Goal: Task Accomplishment & Management: Use online tool/utility

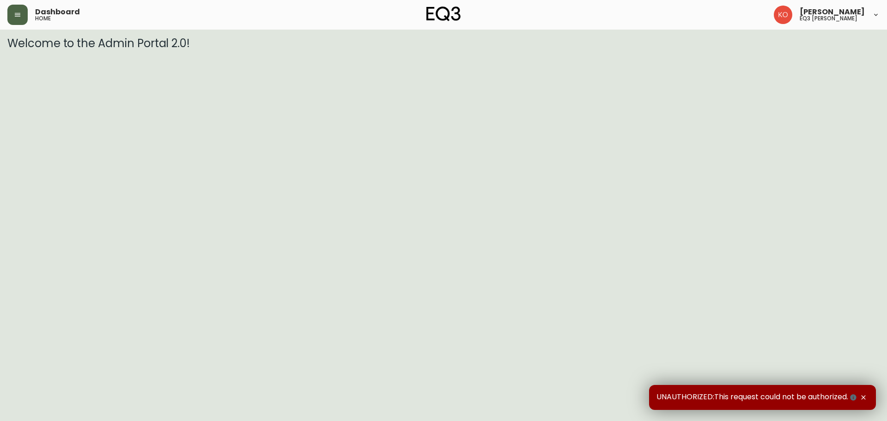
click at [18, 21] on button "button" at bounding box center [17, 15] width 20 height 20
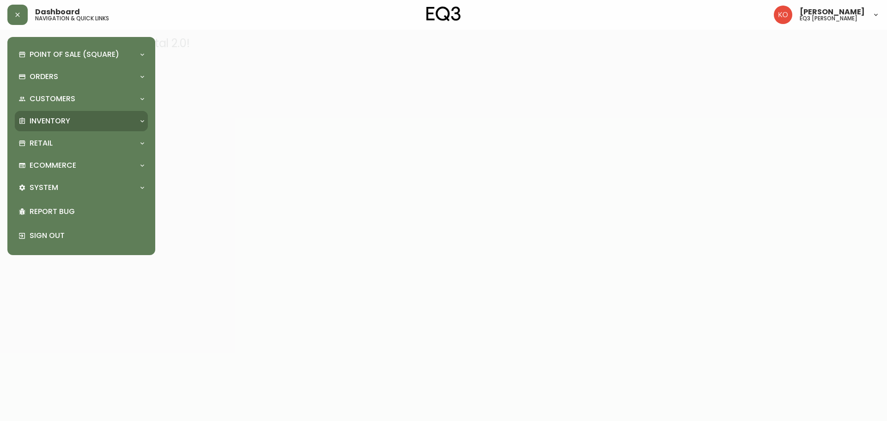
click at [62, 119] on p "Inventory" at bounding box center [50, 121] width 41 height 10
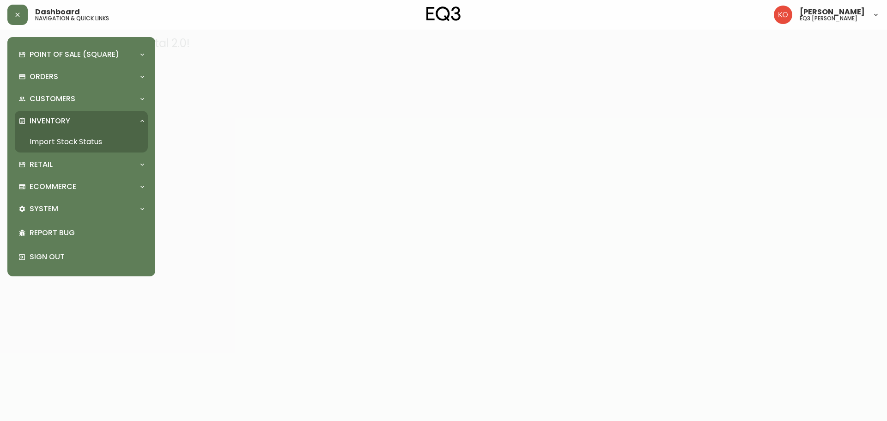
click at [62, 121] on p "Inventory" at bounding box center [50, 121] width 41 height 10
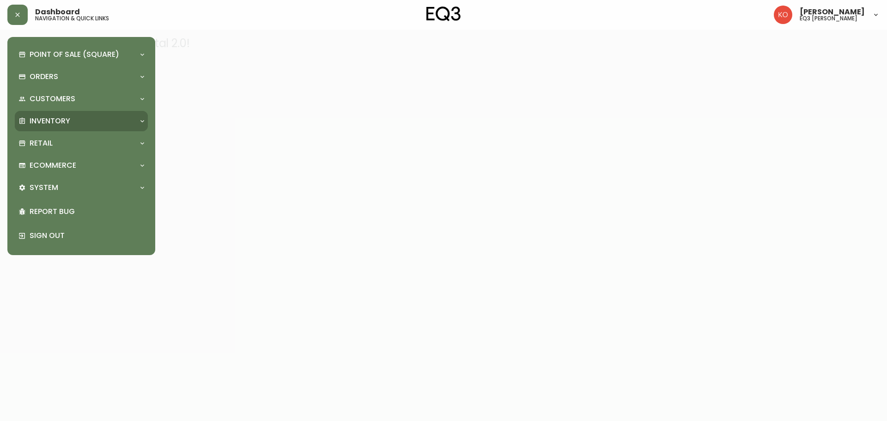
click at [62, 122] on p "Inventory" at bounding box center [50, 121] width 41 height 10
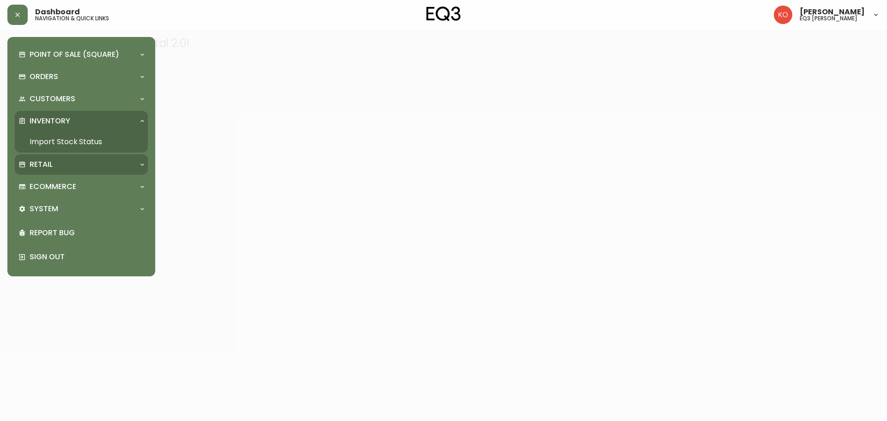
click at [56, 162] on div "Retail" at bounding box center [76, 164] width 116 height 10
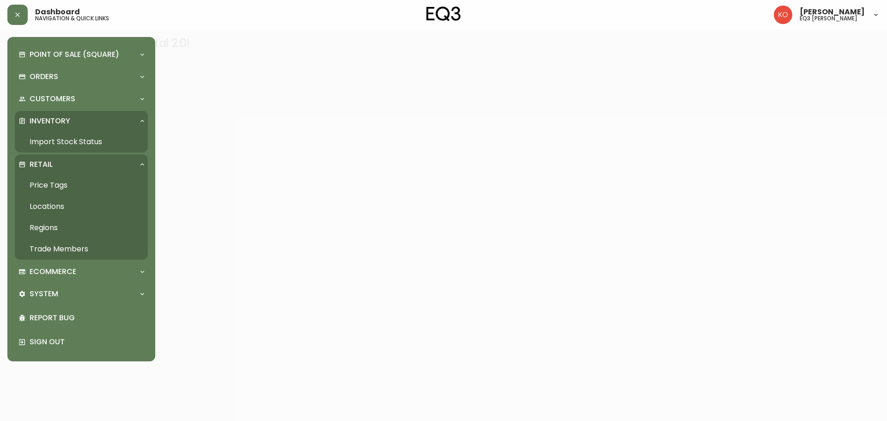
click at [57, 125] on p "Inventory" at bounding box center [50, 121] width 41 height 10
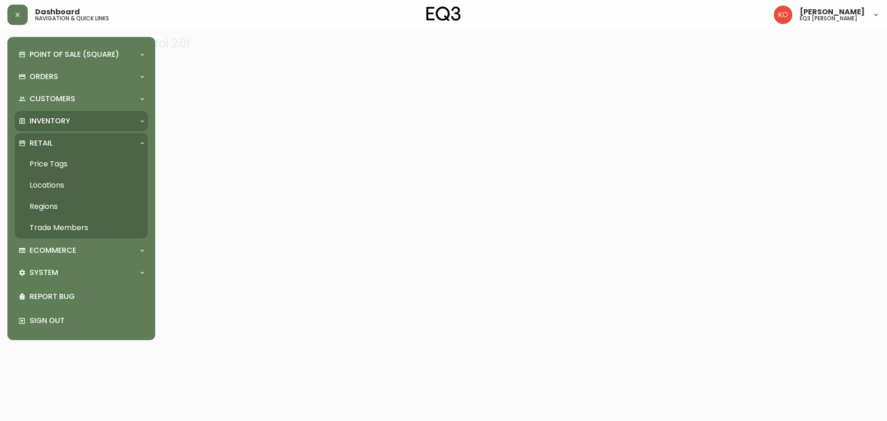
click at [57, 126] on p "Inventory" at bounding box center [50, 121] width 41 height 10
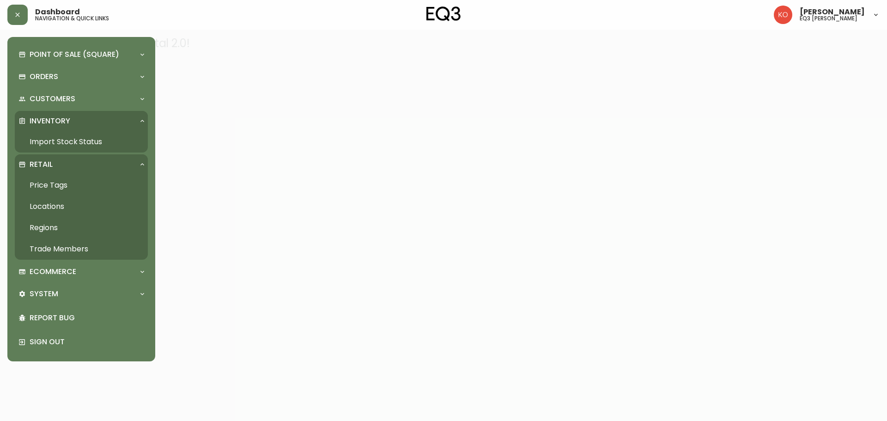
click at [59, 141] on link "Import Stock Status" at bounding box center [81, 141] width 133 height 21
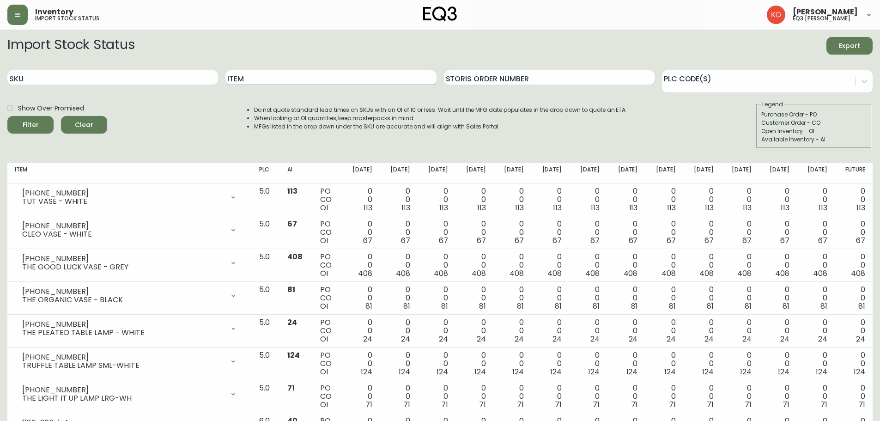
click at [261, 79] on input "Item" at bounding box center [330, 77] width 211 height 15
drag, startPoint x: 255, startPoint y: 73, endPoint x: 162, endPoint y: 76, distance: 93.8
click at [162, 76] on div "SKU Item bun Storis Order Number PLC Code(s)" at bounding box center [439, 78] width 865 height 30
type input "bonne club"
click at [7, 116] on button "Filter" at bounding box center [30, 125] width 46 height 18
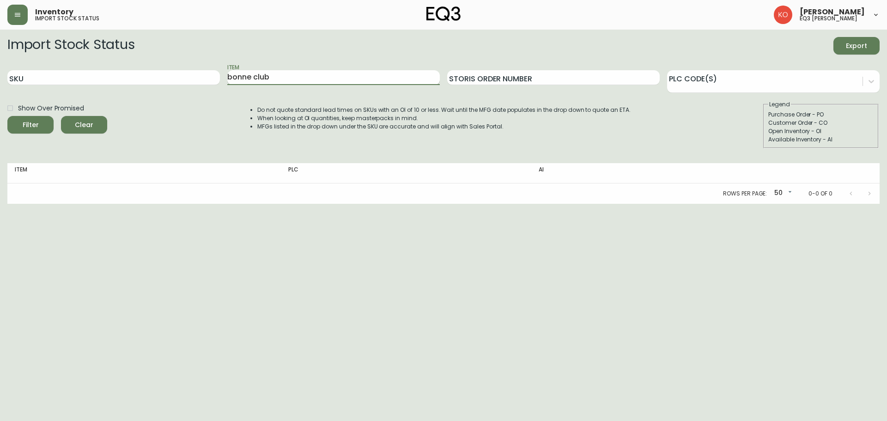
click at [279, 75] on input "bonne club" at bounding box center [333, 77] width 212 height 15
drag, startPoint x: 279, startPoint y: 75, endPoint x: 155, endPoint y: 76, distance: 123.8
click at [155, 76] on div "SKU Item bonne club Storis Order Number PLC Code(s)" at bounding box center [443, 78] width 872 height 30
click at [274, 80] on input "bonne club" at bounding box center [333, 77] width 212 height 15
click at [282, 82] on input "bonne club" at bounding box center [333, 77] width 212 height 15
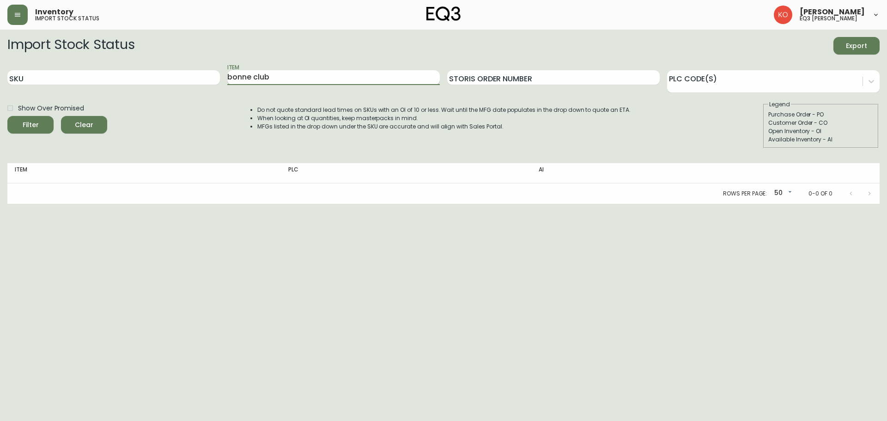
click at [7, 116] on button "Filter" at bounding box center [30, 125] width 46 height 18
